Goal: Find specific page/section: Find specific page/section

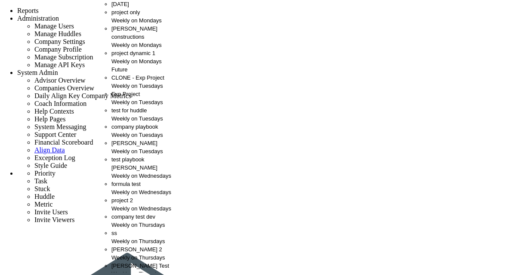
click at [129, 40] on span "[PERSON_NAME] constructions" at bounding box center [134, 32] width 46 height 15
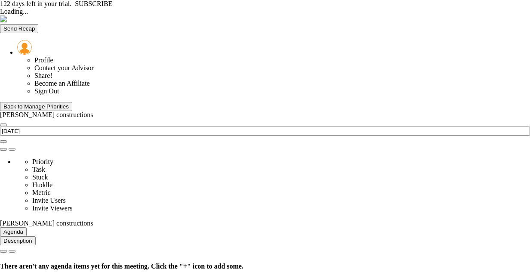
type input "Monday, September 8, 2025"
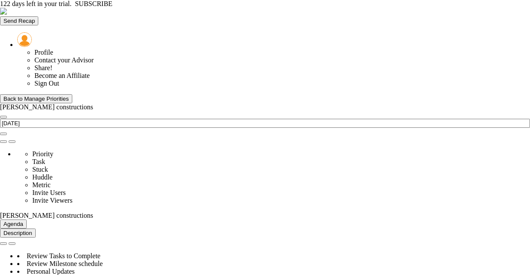
scroll to position [30, 74]
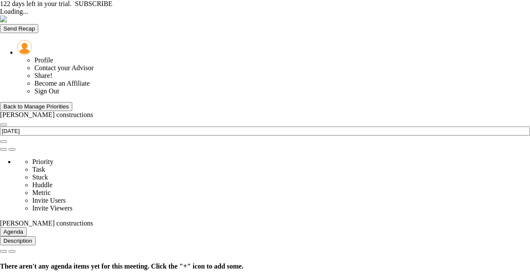
type input "[DATE]"
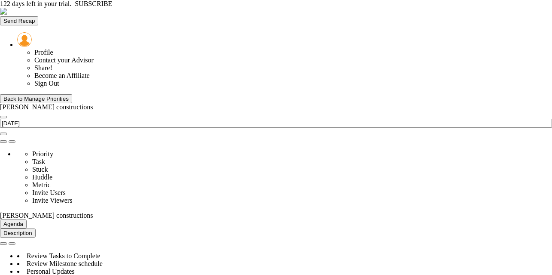
scroll to position [366, 0]
